Goal: Task Accomplishment & Management: Manage account settings

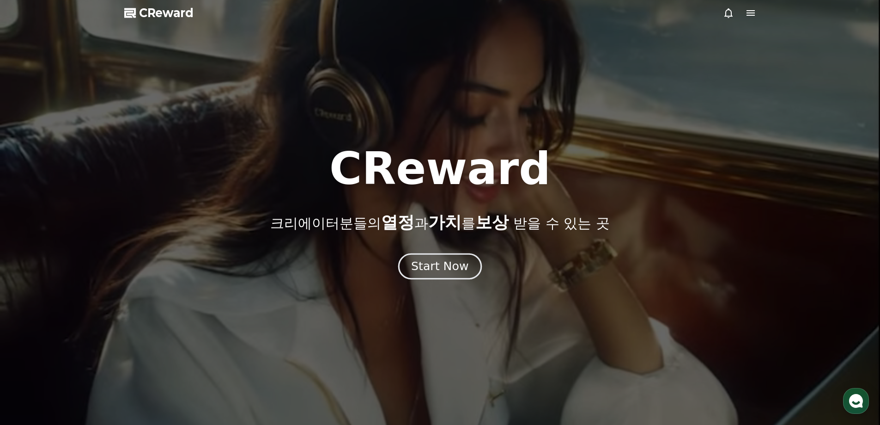
click at [422, 268] on div "Start Now" at bounding box center [439, 266] width 57 height 16
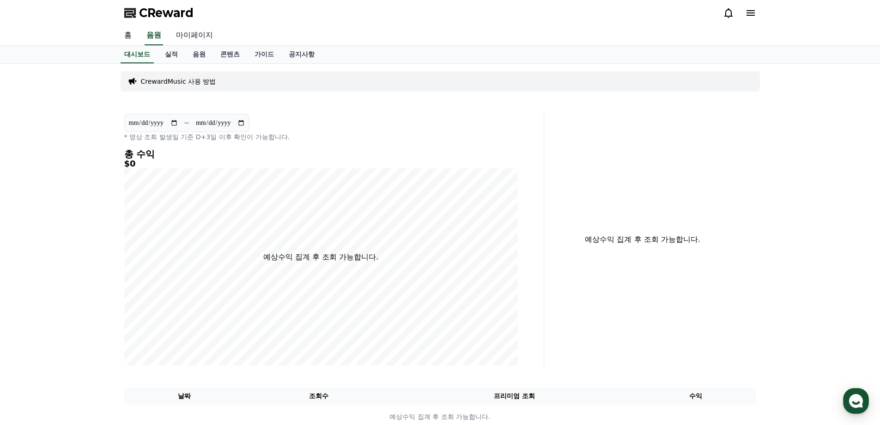
click at [189, 35] on link "마이페이지" at bounding box center [195, 35] width 52 height 19
select select "**********"
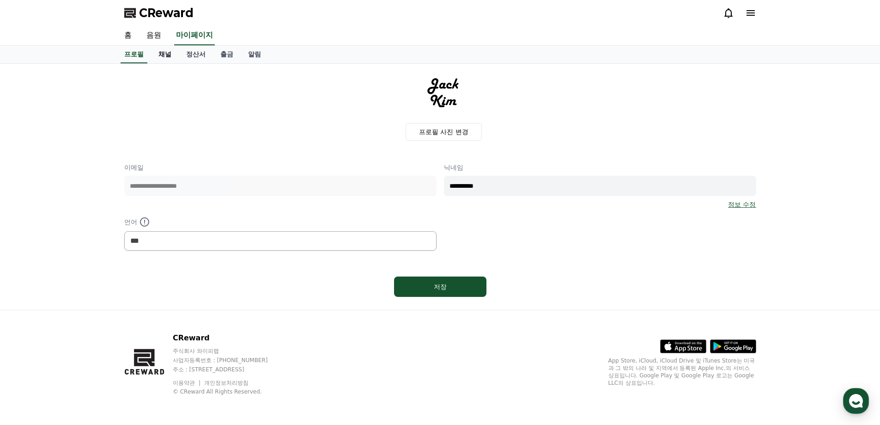
click at [171, 58] on link "채널" at bounding box center [165, 55] width 28 height 18
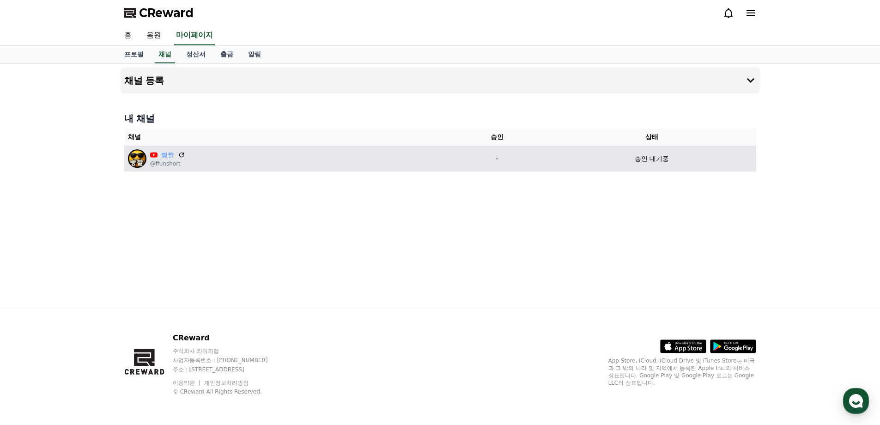
click at [646, 166] on td "승인 대기중" at bounding box center [652, 159] width 208 height 26
click at [159, 165] on p "@ffunshort" at bounding box center [167, 163] width 35 height 7
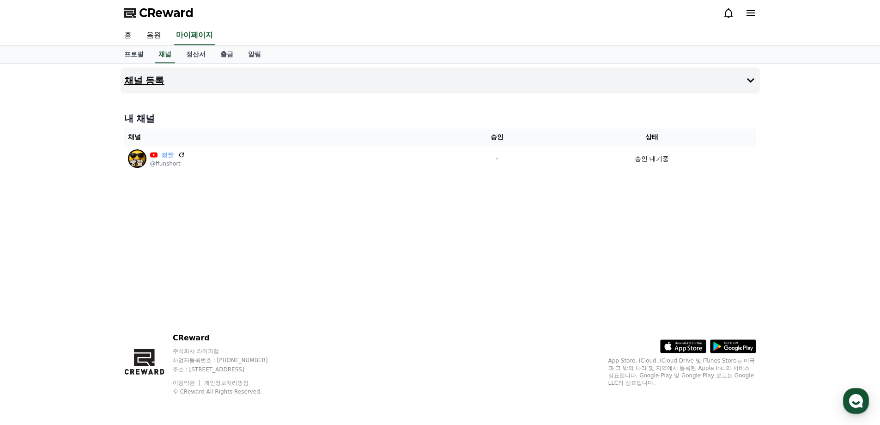
click at [427, 84] on button "채널 등록" at bounding box center [440, 80] width 639 height 26
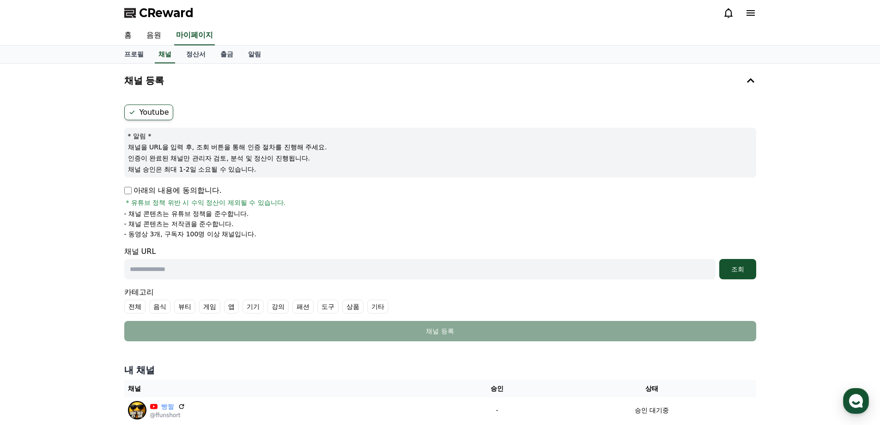
click at [144, 109] on label "Youtube" at bounding box center [148, 112] width 49 height 16
click at [249, 117] on ul "Youtube" at bounding box center [440, 112] width 632 height 16
